Goal: Obtain resource: Obtain resource

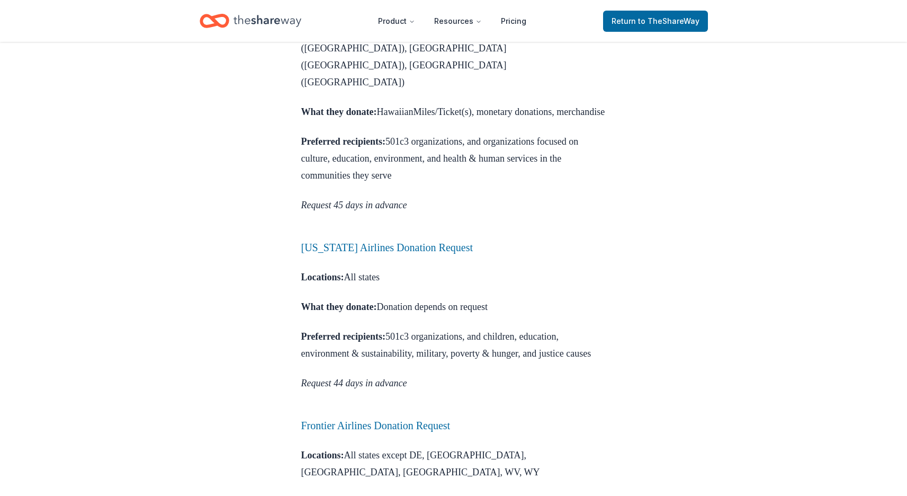
scroll to position [1288, 0]
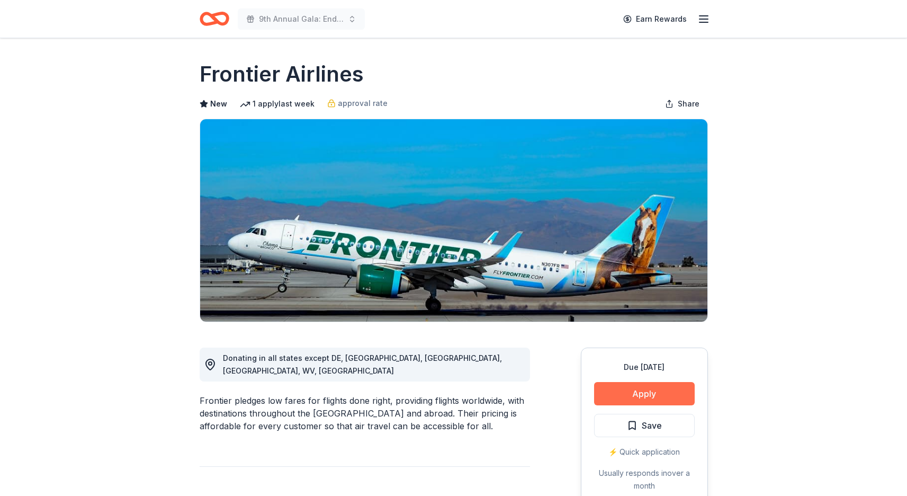
click at [644, 395] on button "Apply" at bounding box center [644, 393] width 101 height 23
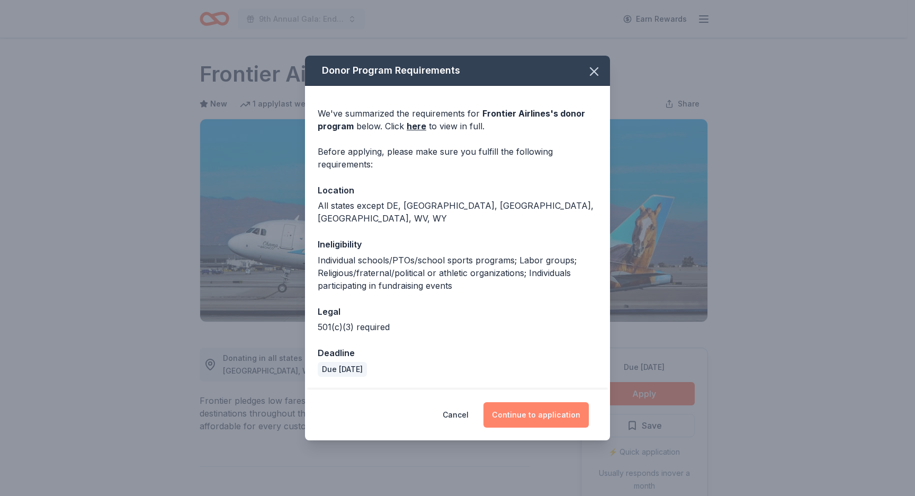
click at [543, 411] on button "Continue to application" at bounding box center [535, 414] width 105 height 25
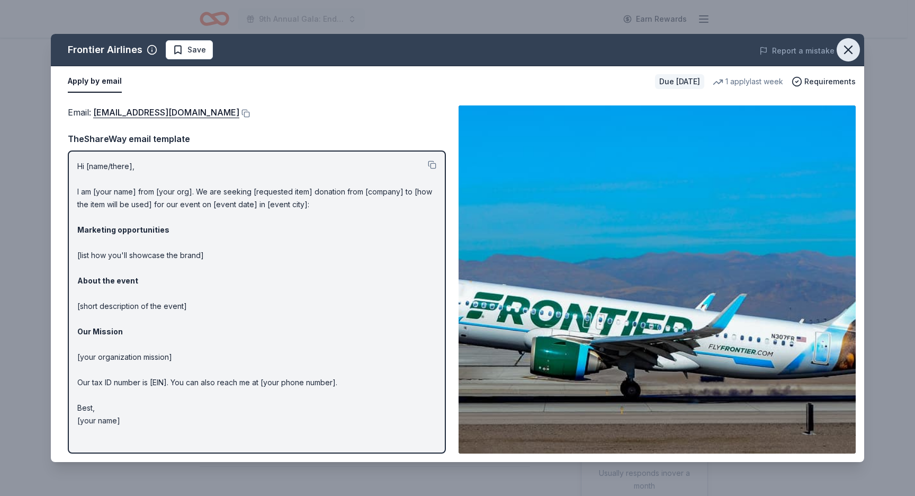
click at [846, 49] on icon "button" at bounding box center [848, 49] width 15 height 15
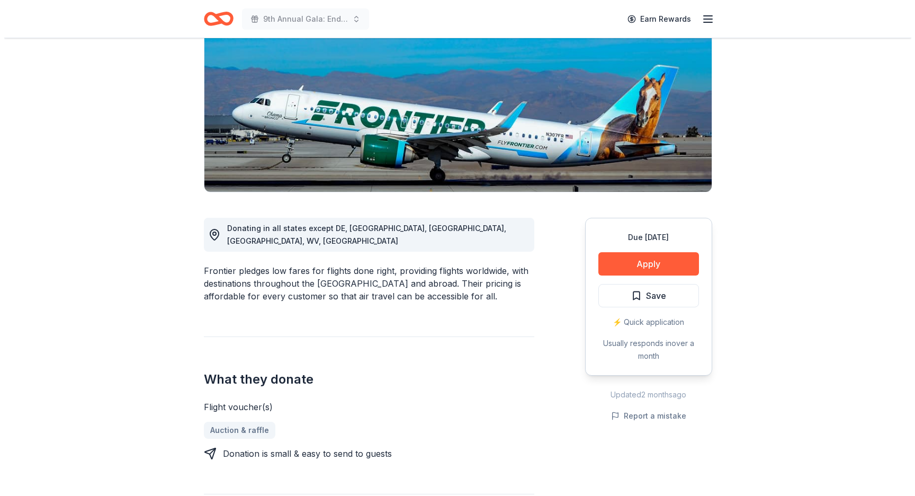
scroll to position [144, 0]
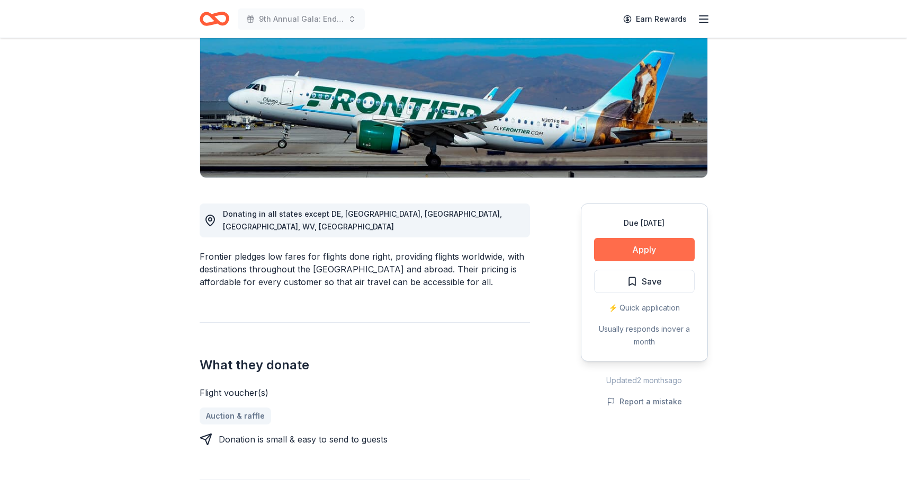
click at [644, 252] on button "Apply" at bounding box center [644, 249] width 101 height 23
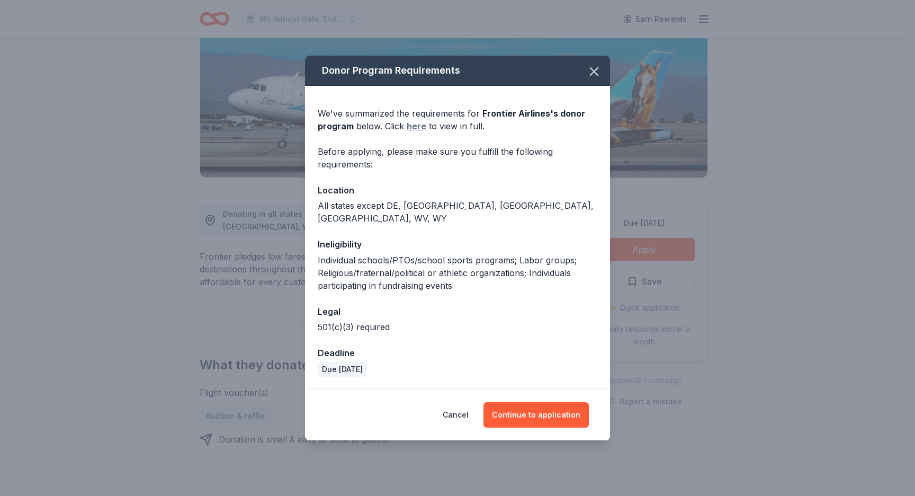
click at [418, 132] on link "here" at bounding box center [417, 126] width 20 height 13
